Goal: Task Accomplishment & Management: Manage account settings

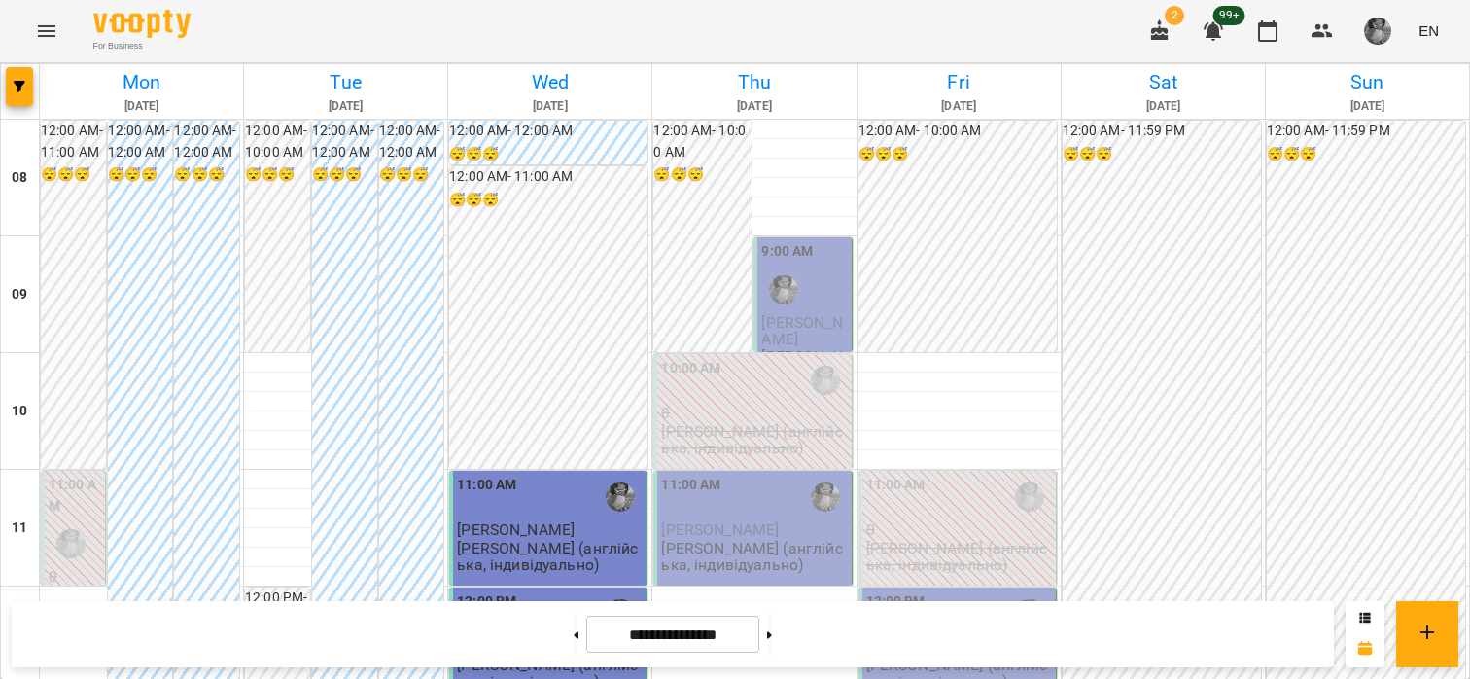
scroll to position [745, 0]
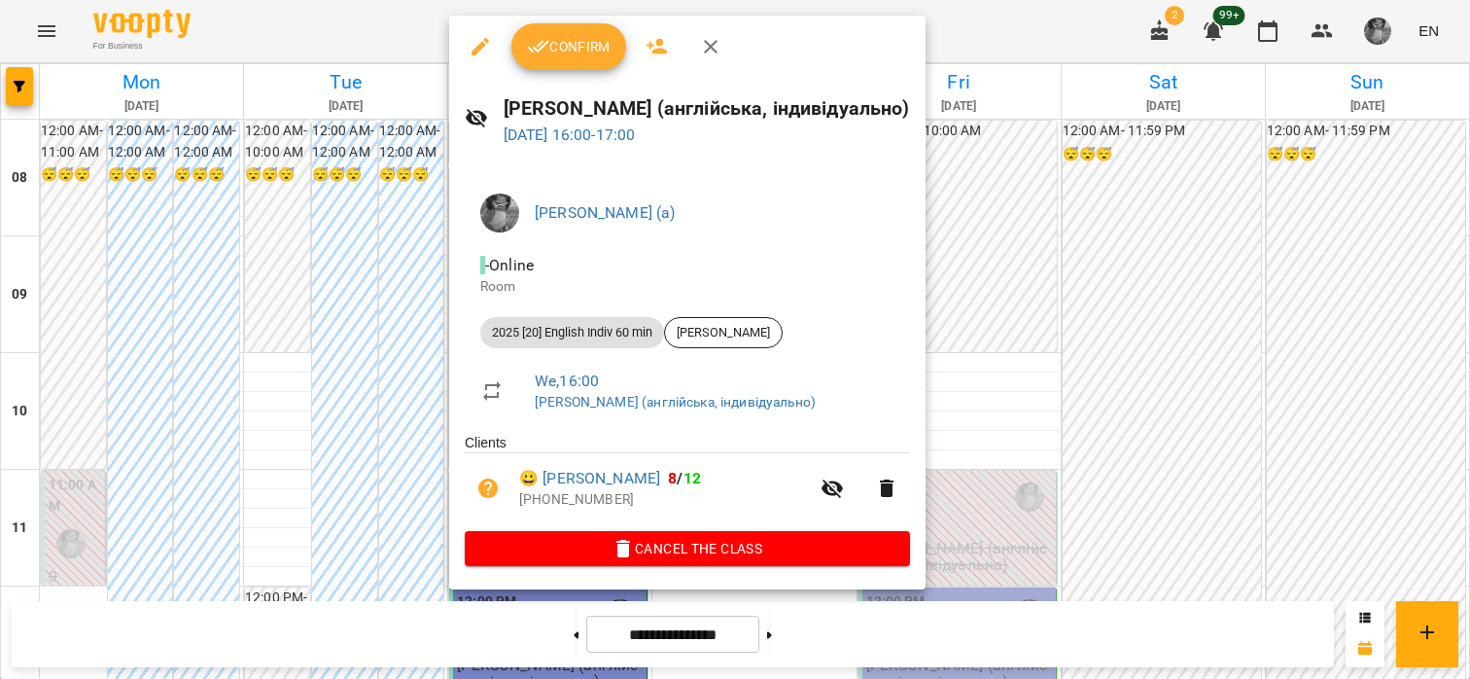
click at [597, 43] on span "Confirm" at bounding box center [569, 46] width 84 height 23
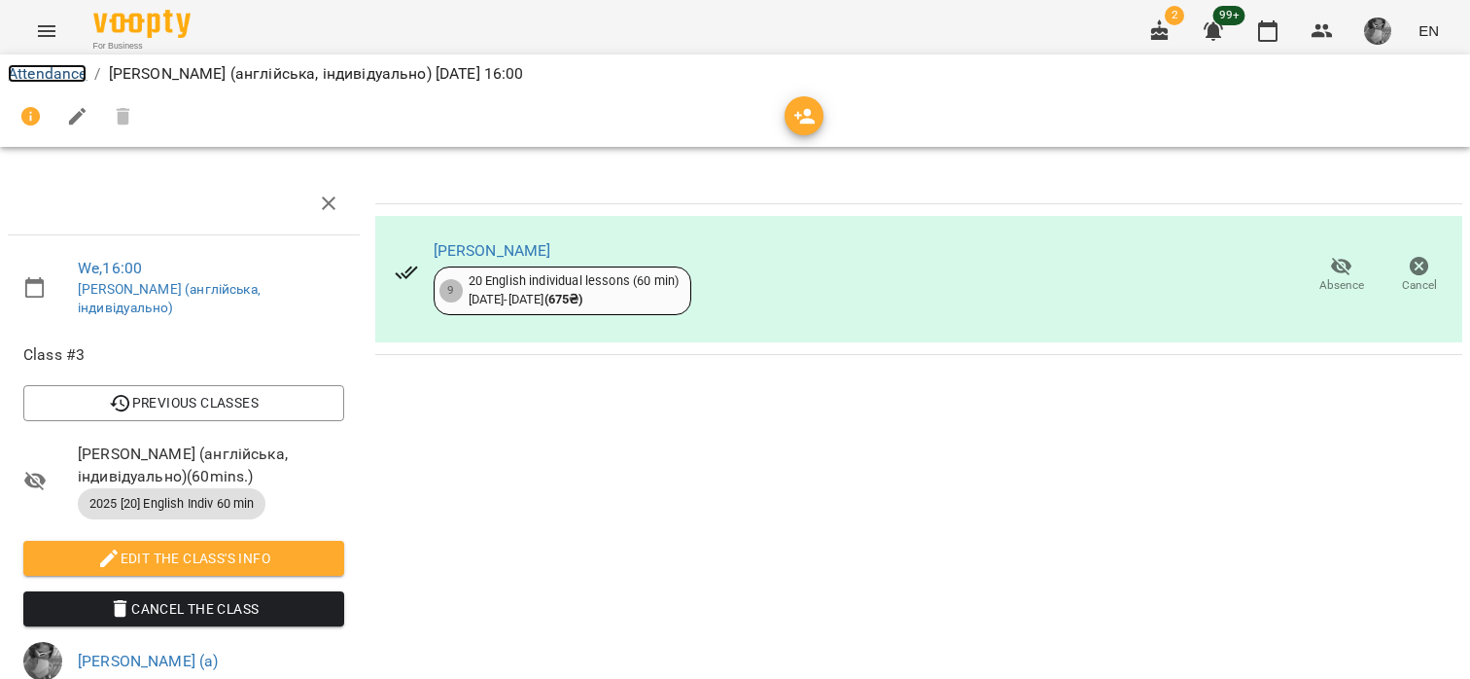
click at [72, 72] on link "Attendance" at bounding box center [47, 73] width 79 height 18
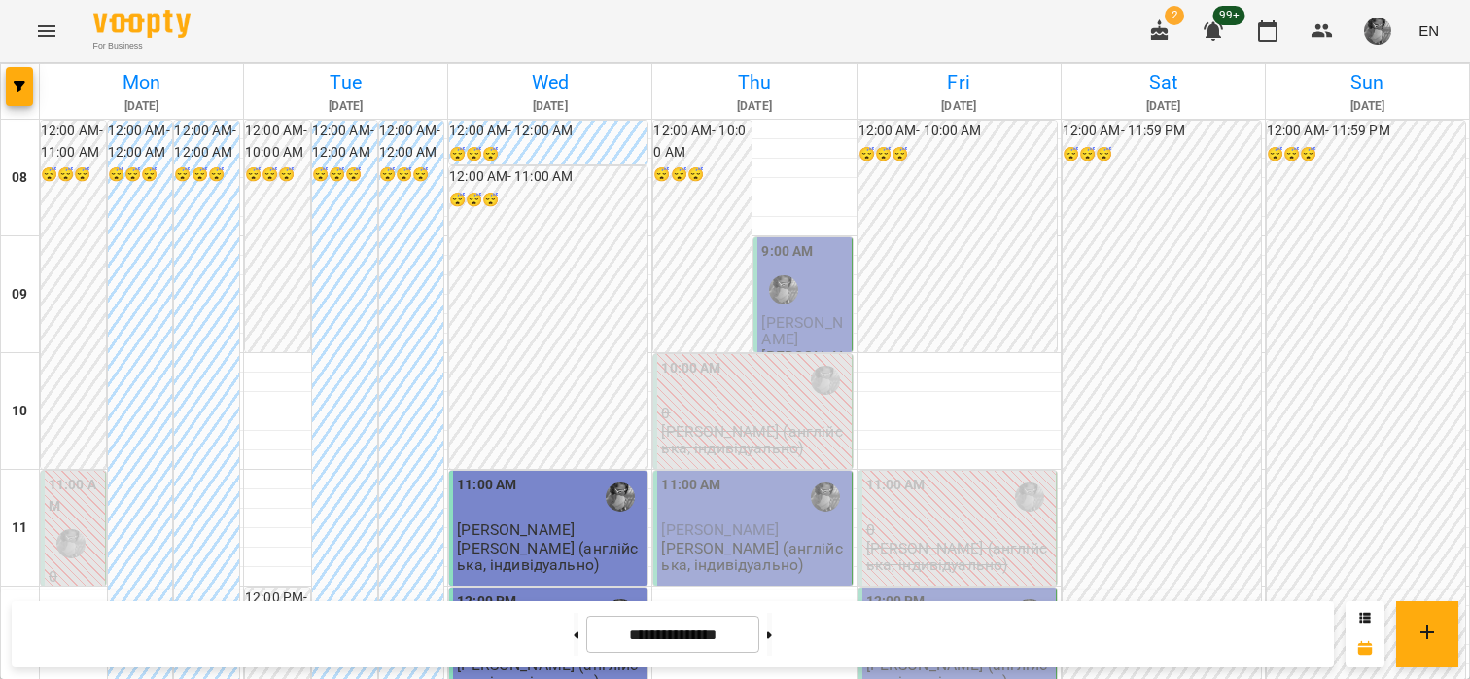
scroll to position [931, 0]
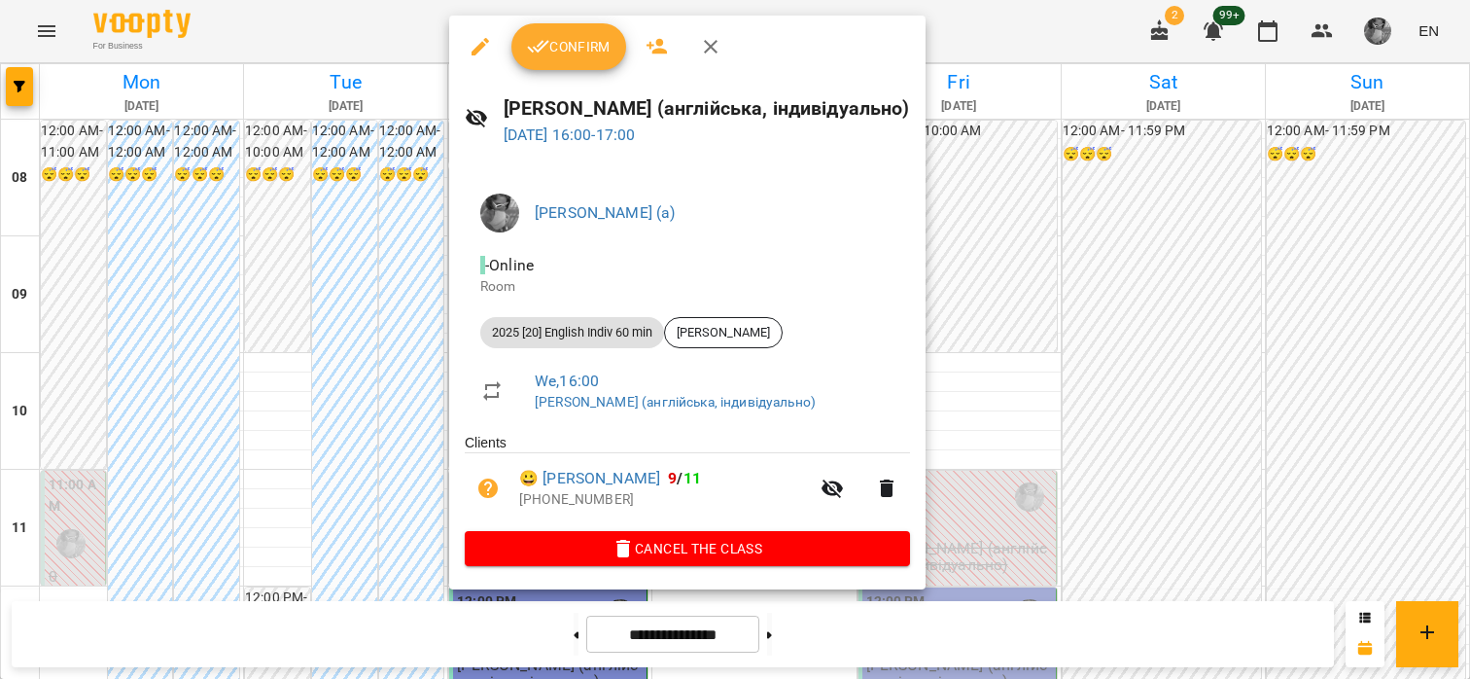
click at [604, 42] on span "Confirm" at bounding box center [569, 46] width 84 height 23
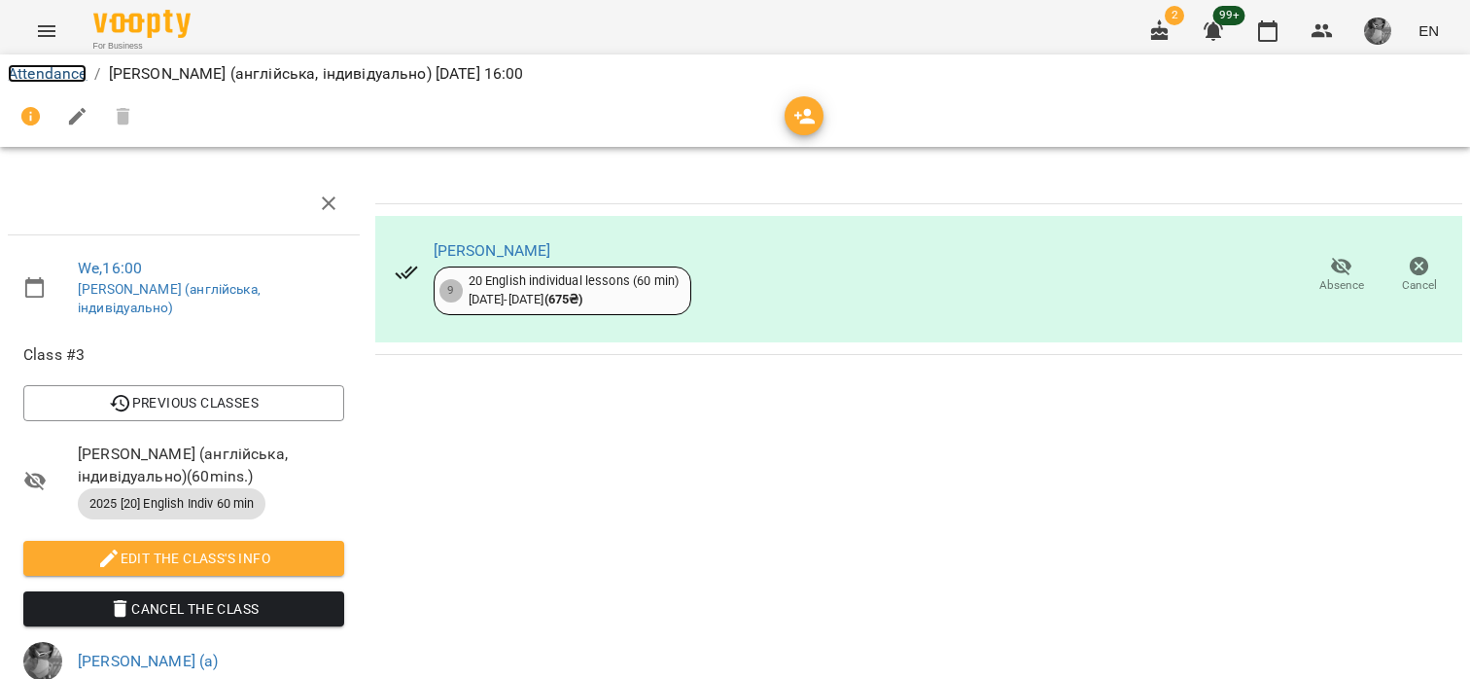
click at [70, 69] on link "Attendance" at bounding box center [47, 73] width 79 height 18
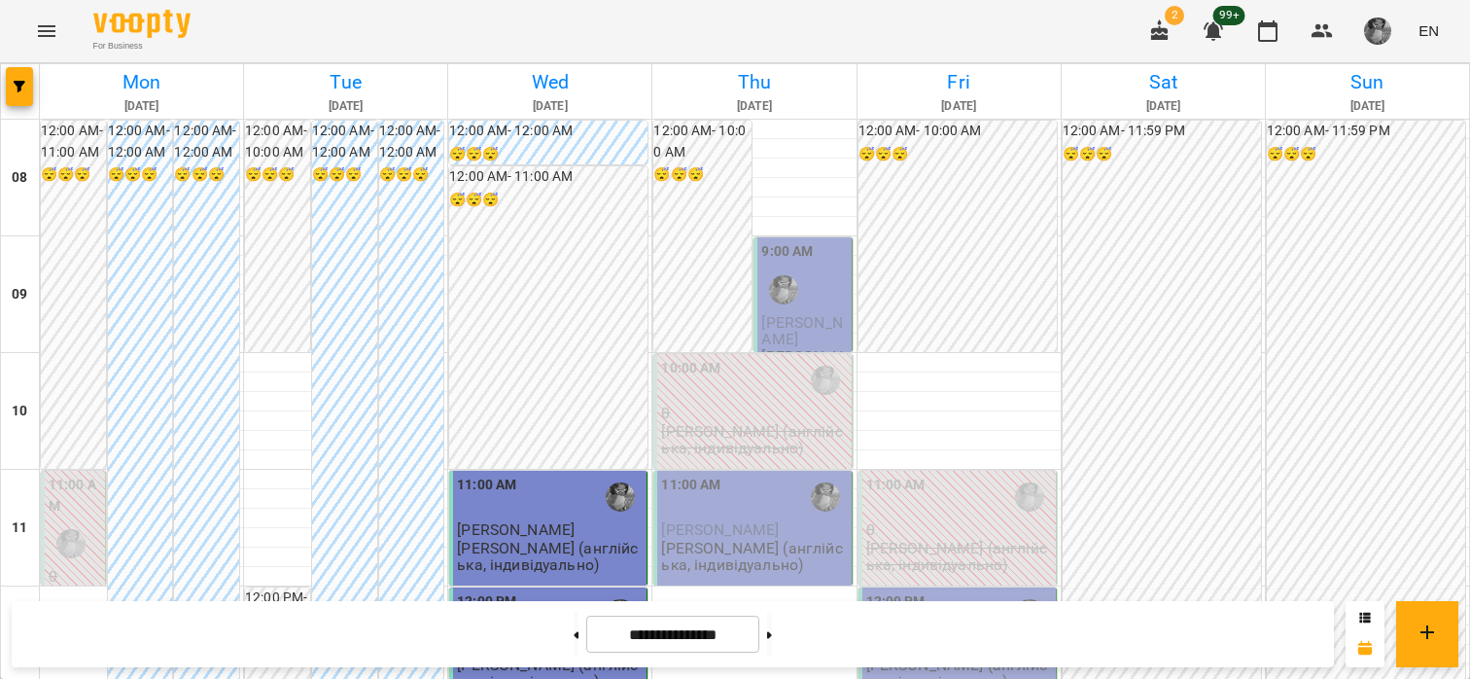
scroll to position [1146, 0]
